Goal: Obtain resource: Download file/media

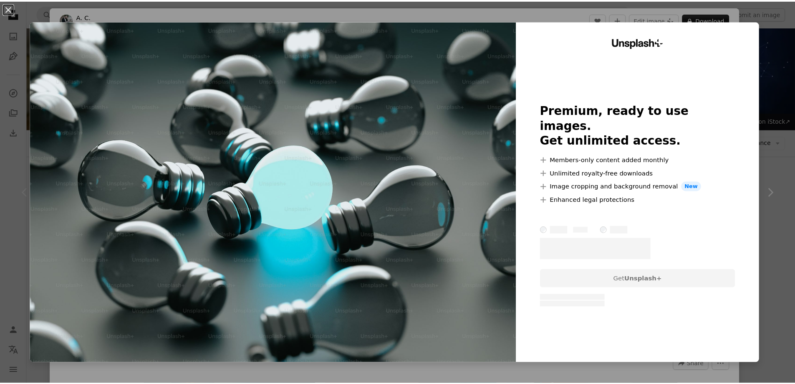
scroll to position [167, 0]
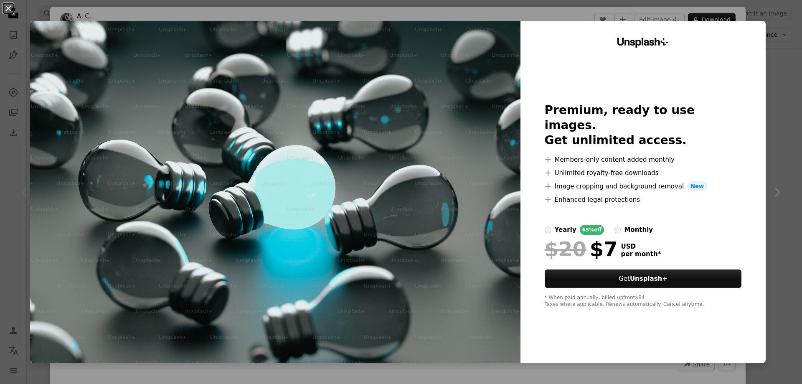
click at [766, 209] on div "An X shape Unsplash+ Premium, ready to use images. Get unlimited access. A plus…" at bounding box center [401, 192] width 802 height 384
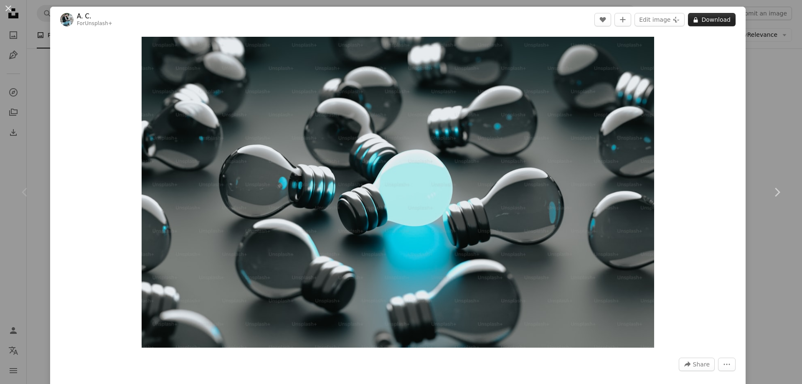
click at [700, 20] on button "A lock Download" at bounding box center [712, 19] width 48 height 13
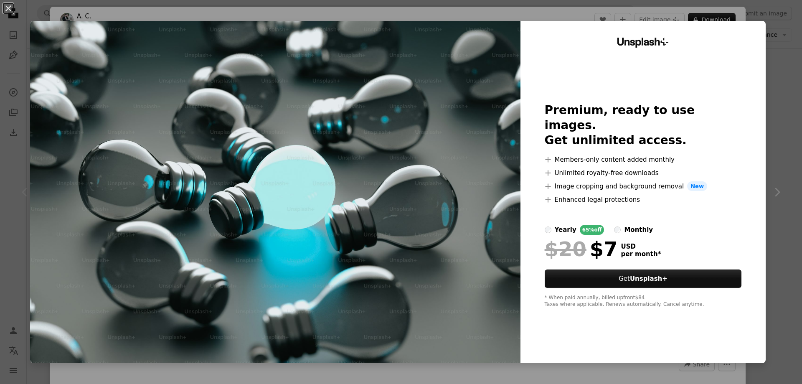
click at [756, 123] on div "Unsplash+ Premium, ready to use images. Get unlimited access. A plus sign Membe…" at bounding box center [642, 192] width 245 height 342
click at [764, 202] on div "An X shape Unsplash+ Premium, ready to use images. Get unlimited access. A plus…" at bounding box center [401, 192] width 802 height 384
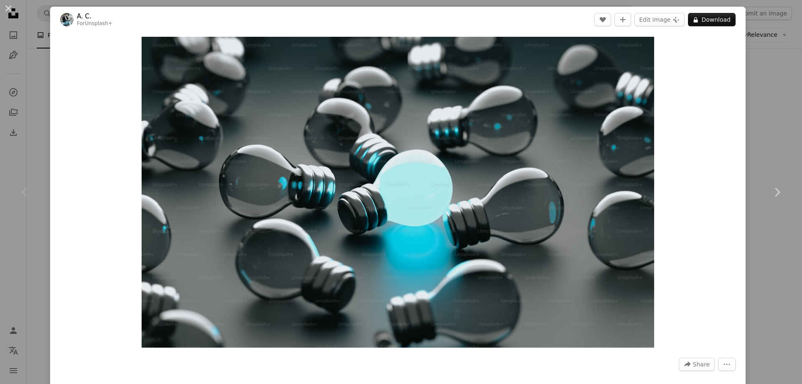
click at [762, 101] on div "An X shape Chevron left Chevron right A. C. For Unsplash+ A heart A plus sign E…" at bounding box center [401, 192] width 802 height 384
